Goal: Information Seeking & Learning: Learn about a topic

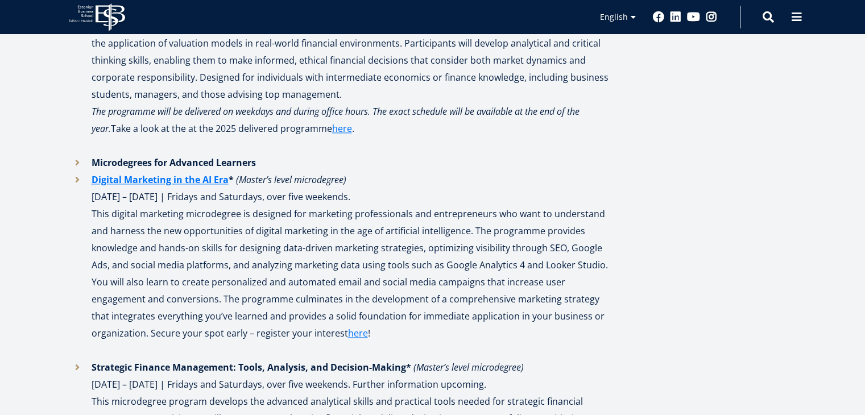
scroll to position [1435, 0]
click at [76, 162] on li "Microdegrees for Advanced Learners" at bounding box center [339, 163] width 540 height 17
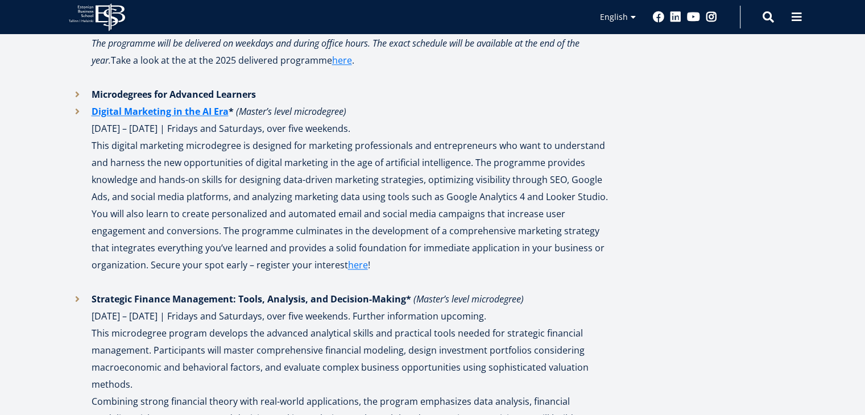
scroll to position [1508, 0]
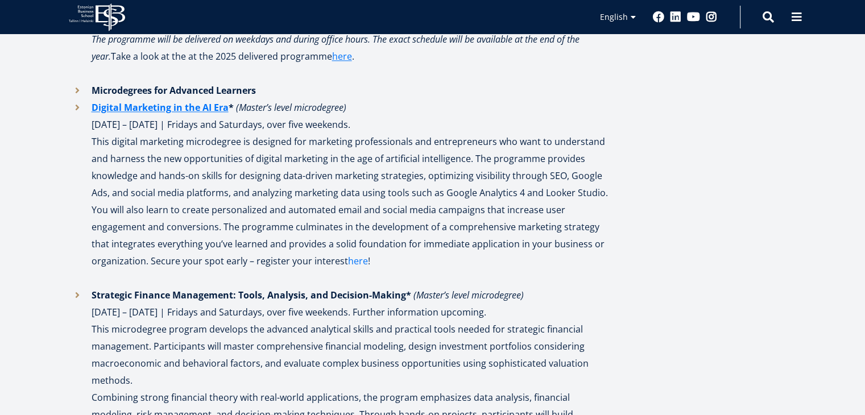
click at [348, 259] on link "here" at bounding box center [358, 261] width 20 height 17
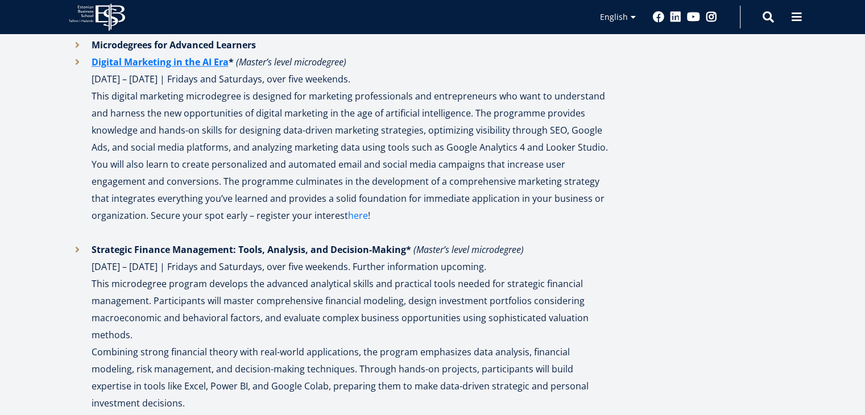
scroll to position [1572, 0]
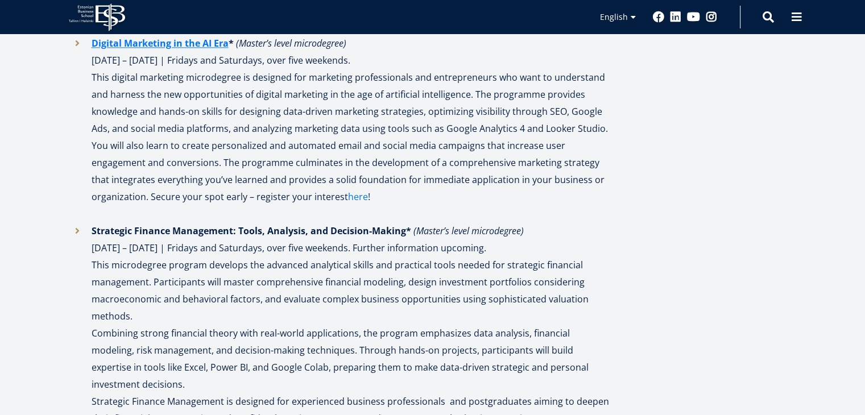
click at [350, 203] on link "here" at bounding box center [358, 196] width 20 height 17
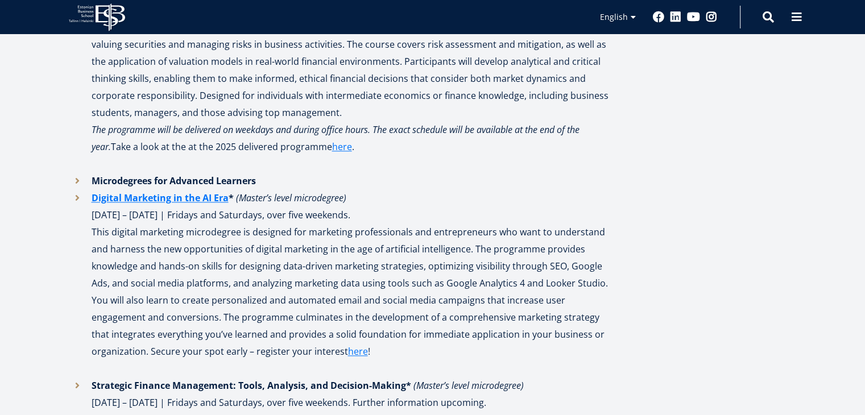
scroll to position [1418, 0]
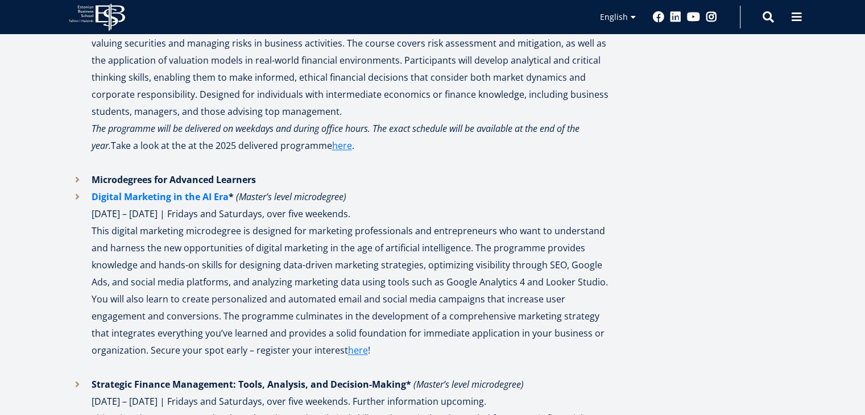
click at [183, 196] on link "Digital Marketing in the AI Era" at bounding box center [160, 196] width 137 height 17
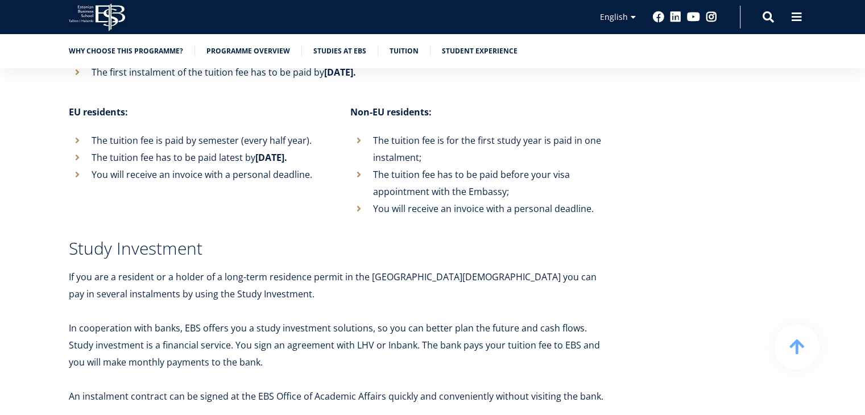
scroll to position [4085, 0]
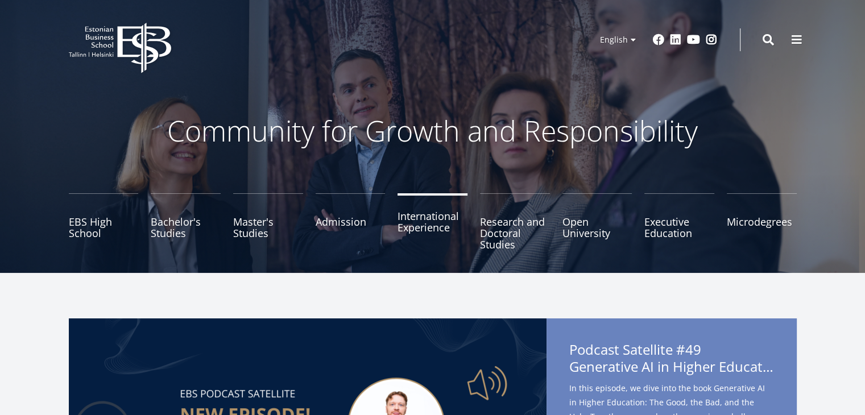
click at [417, 214] on link "International Experience" at bounding box center [433, 221] width 70 height 57
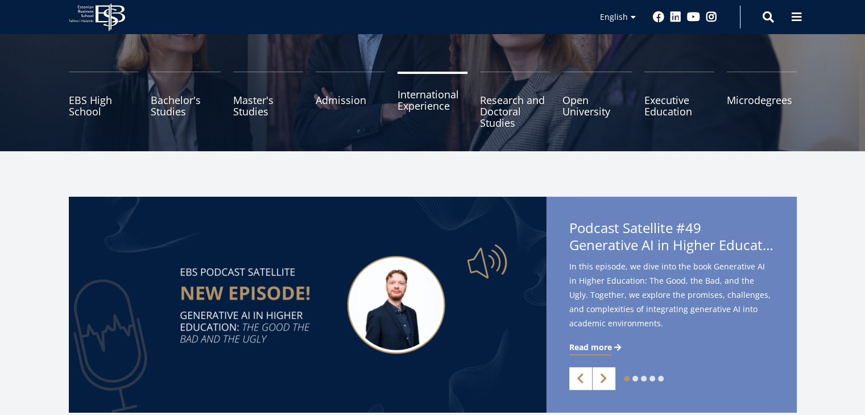
scroll to position [123, 0]
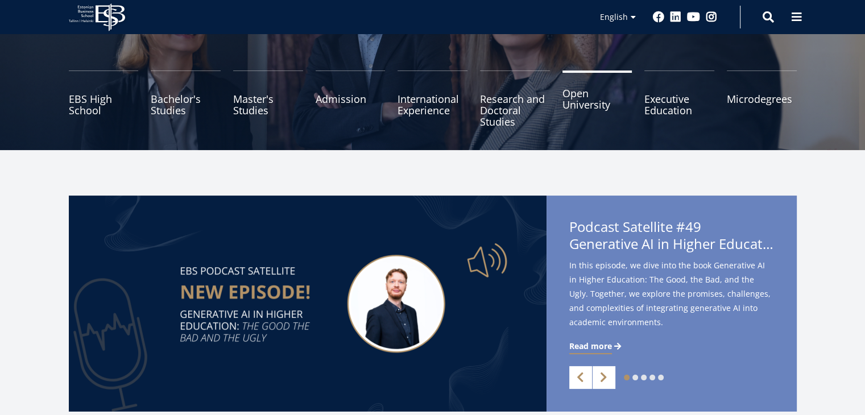
click at [594, 103] on link "Open University" at bounding box center [597, 99] width 70 height 57
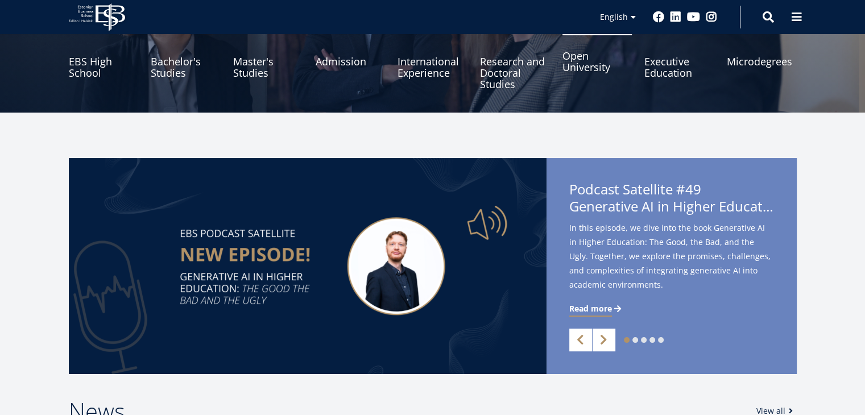
scroll to position [159, 0]
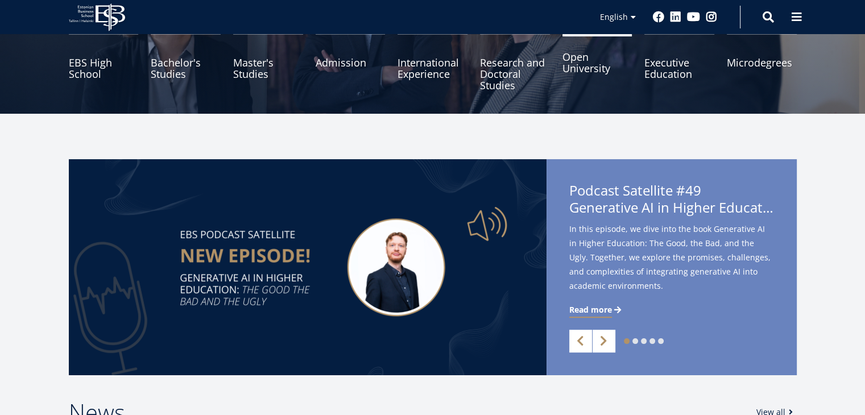
click at [601, 77] on link "Open University" at bounding box center [597, 62] width 70 height 57
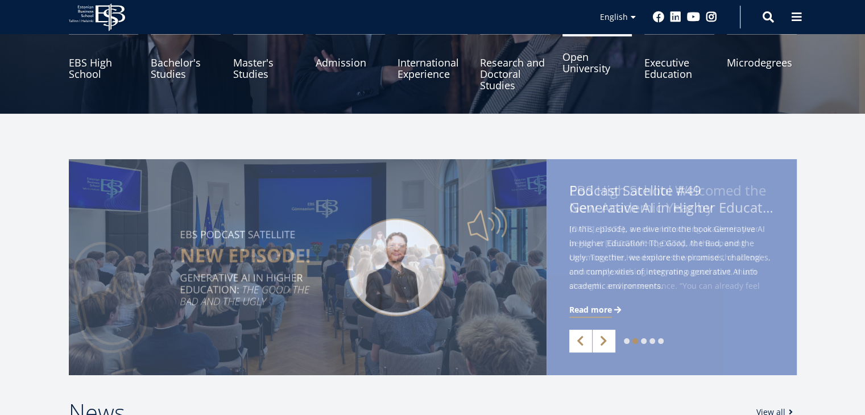
click at [601, 77] on link "Open University" at bounding box center [597, 62] width 70 height 57
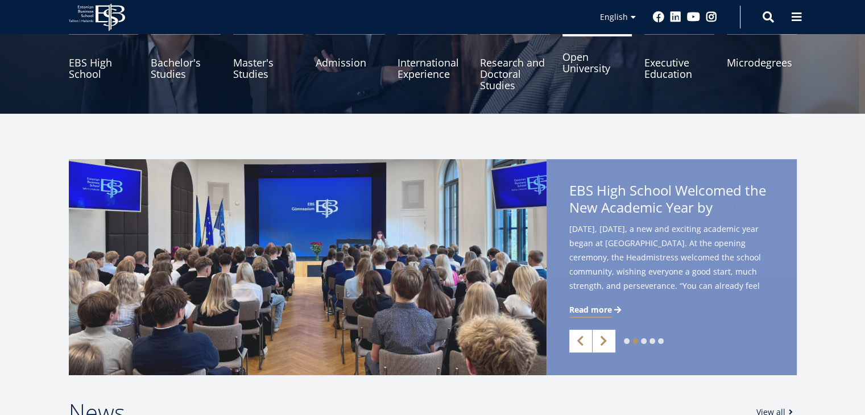
click at [601, 77] on link "Open University" at bounding box center [597, 62] width 70 height 57
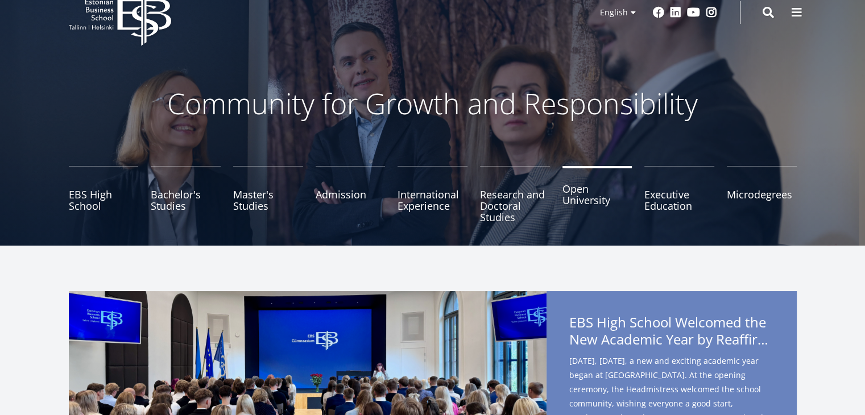
scroll to position [26, 0]
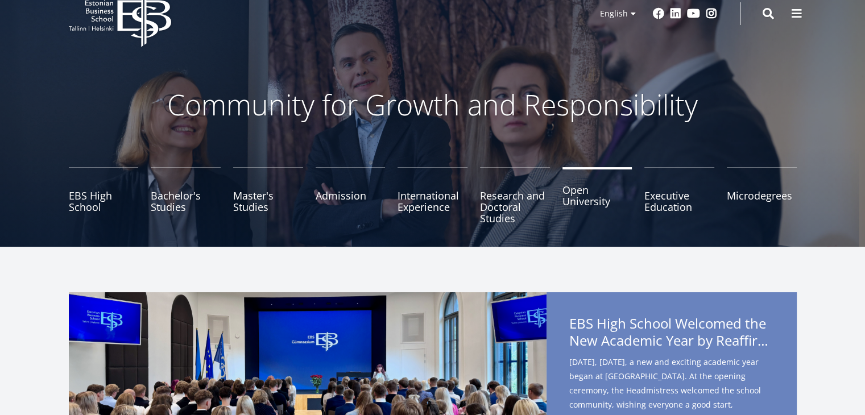
click at [591, 167] on link "Open University" at bounding box center [597, 195] width 70 height 57
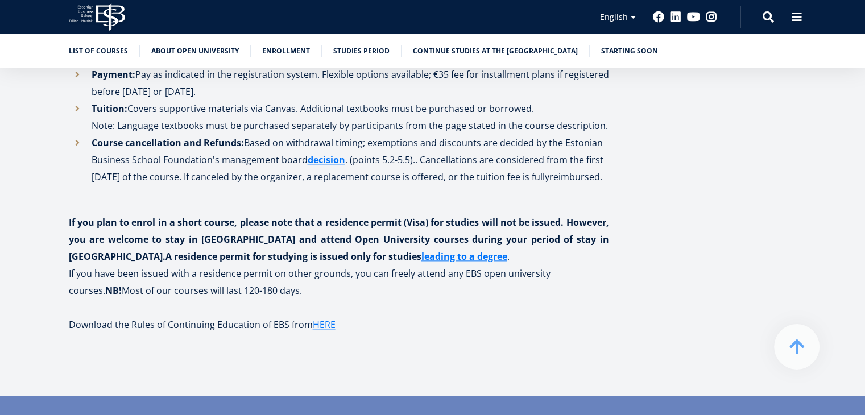
scroll to position [1474, 0]
